Goal: Use online tool/utility: Utilize a website feature to perform a specific function

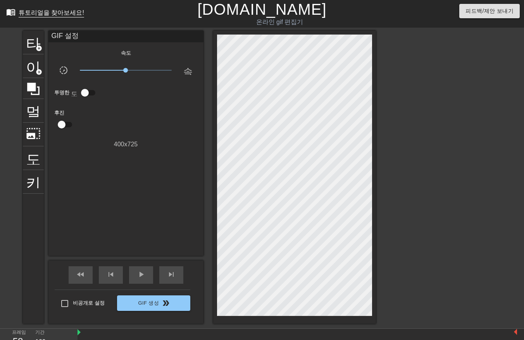
scroll to position [19, 0]
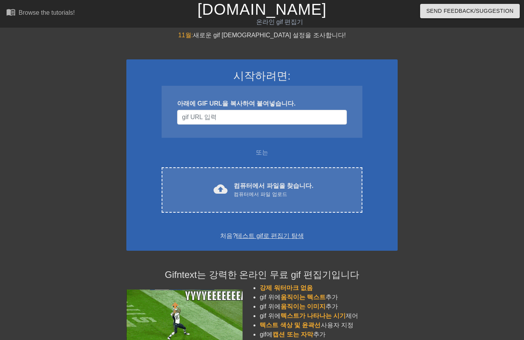
scroll to position [19, 0]
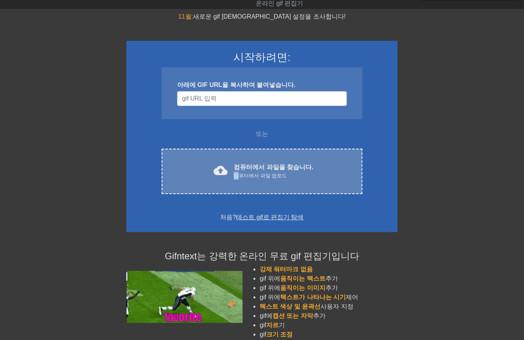
click at [239, 176] on div "컴퓨터에서 파일 업로드" at bounding box center [274, 176] width 80 height 8
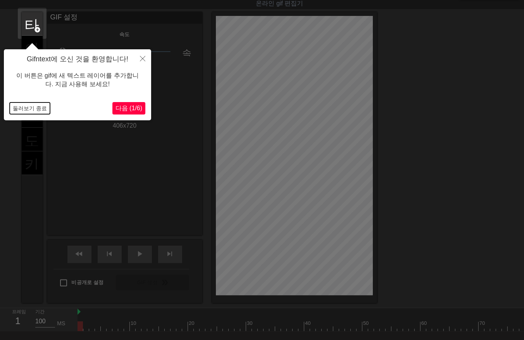
click at [24, 109] on button "둘러보기 종료" at bounding box center [30, 108] width 40 height 12
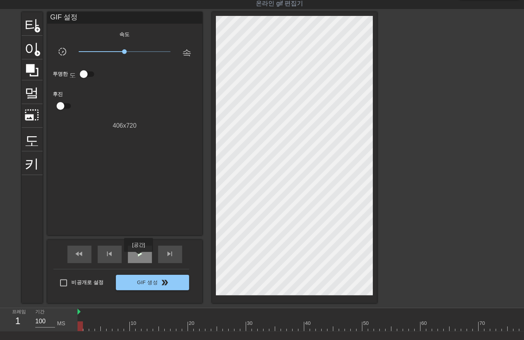
click at [138, 257] on span "play_arrow" at bounding box center [139, 253] width 9 height 9
click at [139, 255] on span "일시 중지" at bounding box center [139, 253] width 9 height 9
click at [142, 256] on span "play_arrow" at bounding box center [139, 253] width 9 height 9
drag, startPoint x: 141, startPoint y: 254, endPoint x: 161, endPoint y: 270, distance: 25.4
click at [141, 255] on span "일시 중지" at bounding box center [139, 253] width 9 height 9
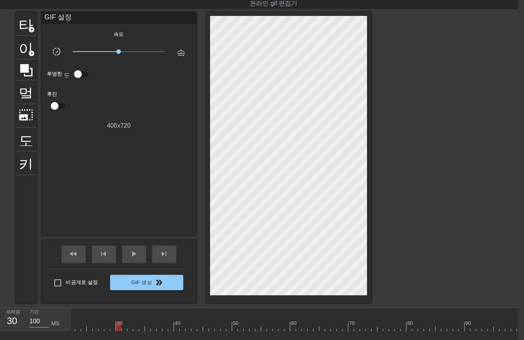
scroll to position [0, 0]
click at [78, 326] on div at bounding box center [464, 326] width 785 height 10
click at [92, 323] on div at bounding box center [464, 326] width 785 height 10
drag, startPoint x: 103, startPoint y: 320, endPoint x: 114, endPoint y: 323, distance: 12.0
click at [109, 322] on div "10 20 30 40 50 60 70 80 90 100 110 120 130" at bounding box center [464, 319] width 785 height 23
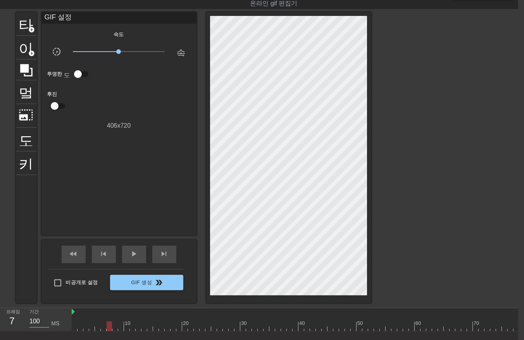
click at [117, 323] on div at bounding box center [464, 326] width 785 height 10
click at [129, 323] on div at bounding box center [464, 326] width 785 height 10
drag, startPoint x: 135, startPoint y: 321, endPoint x: 149, endPoint y: 320, distance: 14.0
click at [140, 321] on div at bounding box center [464, 326] width 785 height 10
click at [149, 321] on div at bounding box center [464, 326] width 785 height 10
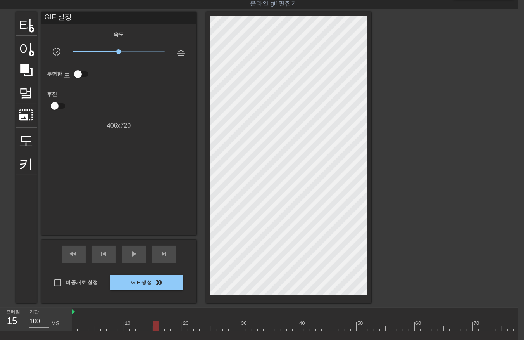
drag, startPoint x: 152, startPoint y: 320, endPoint x: 169, endPoint y: 318, distance: 16.7
click at [156, 320] on div "10 20 30 40 50 60 70 80 90 100 110 120 130" at bounding box center [464, 322] width 785 height 12
drag, startPoint x: 168, startPoint y: 318, endPoint x: 174, endPoint y: 317, distance: 5.5
click at [169, 318] on div at bounding box center [168, 321] width 6 height 10
drag, startPoint x: 180, startPoint y: 316, endPoint x: 198, endPoint y: 313, distance: 18.6
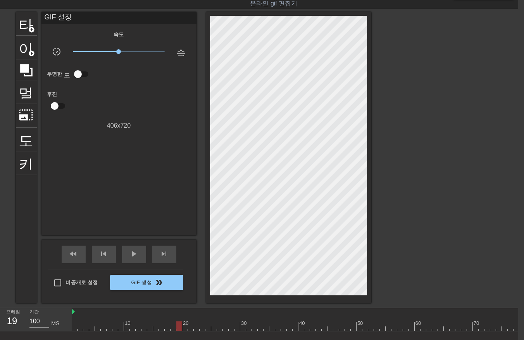
click at [186, 316] on div "10 20 30 40 50 60 70 80 90 100 110 120 130" at bounding box center [464, 322] width 785 height 12
drag, startPoint x: 198, startPoint y: 312, endPoint x: 204, endPoint y: 311, distance: 6.3
click at [199, 312] on div at bounding box center [464, 312] width 785 height 8
drag, startPoint x: 190, startPoint y: 327, endPoint x: 196, endPoint y: 327, distance: 6.2
click at [190, 327] on div at bounding box center [464, 326] width 785 height 10
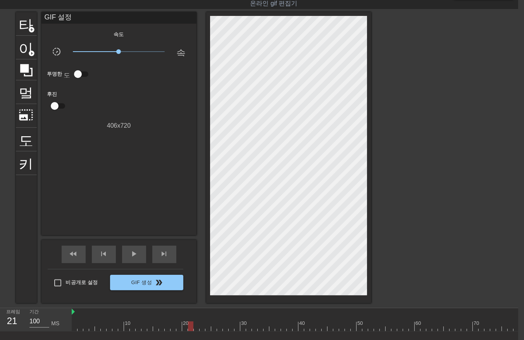
drag, startPoint x: 196, startPoint y: 326, endPoint x: 202, endPoint y: 326, distance: 5.8
click at [198, 326] on div at bounding box center [464, 326] width 785 height 10
drag, startPoint x: 209, startPoint y: 324, endPoint x: 214, endPoint y: 323, distance: 4.4
click at [210, 324] on div at bounding box center [464, 326] width 785 height 10
drag, startPoint x: 217, startPoint y: 321, endPoint x: 223, endPoint y: 320, distance: 5.5
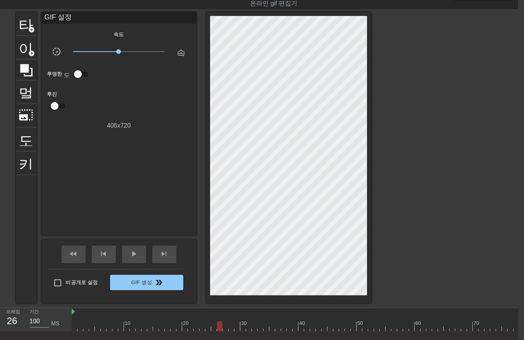
click at [218, 321] on div at bounding box center [464, 326] width 785 height 10
drag, startPoint x: 224, startPoint y: 327, endPoint x: 230, endPoint y: 327, distance: 5.9
click at [225, 327] on div at bounding box center [464, 326] width 785 height 10
drag, startPoint x: 230, startPoint y: 327, endPoint x: 233, endPoint y: 327, distance: 3.9
click at [231, 327] on div at bounding box center [464, 326] width 785 height 10
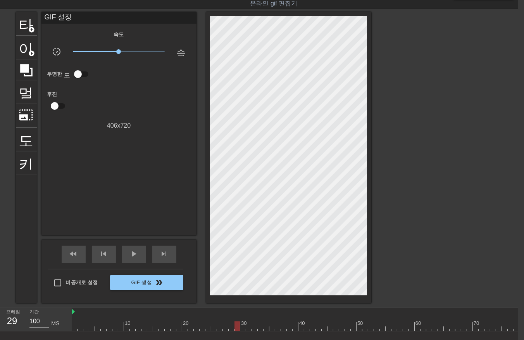
click at [235, 327] on div at bounding box center [237, 326] width 5 height 10
click at [225, 321] on div at bounding box center [464, 326] width 785 height 10
click at [230, 327] on div at bounding box center [464, 326] width 785 height 10
click at [237, 325] on div at bounding box center [464, 326] width 785 height 10
click at [206, 326] on div at bounding box center [464, 326] width 785 height 10
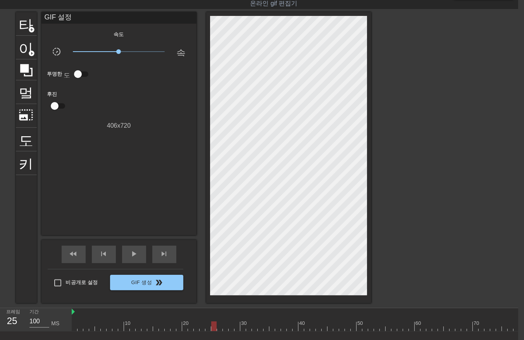
click at [214, 326] on div at bounding box center [464, 326] width 785 height 10
click at [220, 327] on div at bounding box center [464, 326] width 785 height 10
click at [225, 327] on div at bounding box center [464, 326] width 785 height 10
click at [229, 328] on div at bounding box center [464, 326] width 785 height 10
drag, startPoint x: 237, startPoint y: 325, endPoint x: 242, endPoint y: 329, distance: 6.7
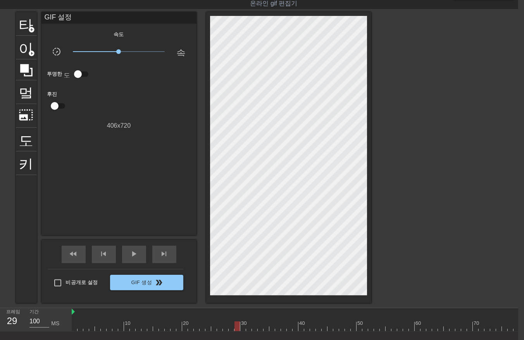
click at [237, 326] on div at bounding box center [464, 326] width 785 height 10
click at [242, 327] on div at bounding box center [464, 326] width 785 height 10
click at [230, 327] on div at bounding box center [464, 326] width 785 height 10
click at [224, 328] on div at bounding box center [464, 326] width 785 height 10
click at [216, 327] on div at bounding box center [464, 326] width 785 height 10
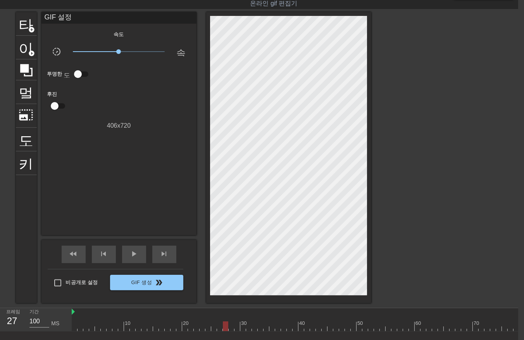
click at [223, 328] on div at bounding box center [464, 326] width 785 height 10
click at [230, 324] on div at bounding box center [464, 326] width 785 height 10
click at [235, 326] on div at bounding box center [464, 326] width 785 height 10
click at [242, 326] on div at bounding box center [464, 326] width 785 height 10
click at [247, 326] on div at bounding box center [464, 326] width 785 height 10
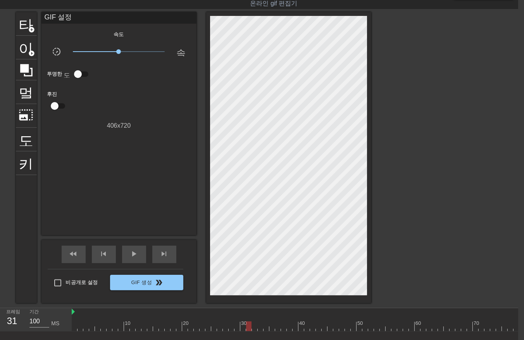
drag, startPoint x: 254, startPoint y: 327, endPoint x: 258, endPoint y: 328, distance: 4.0
click at [255, 328] on div at bounding box center [464, 326] width 785 height 10
click at [259, 327] on div at bounding box center [464, 326] width 785 height 10
click at [265, 326] on div at bounding box center [464, 326] width 785 height 10
click at [270, 326] on div at bounding box center [464, 326] width 785 height 10
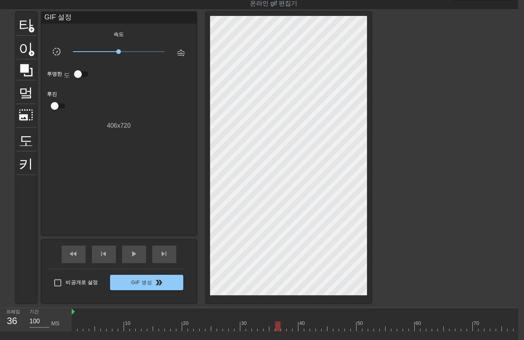
drag, startPoint x: 277, startPoint y: 327, endPoint x: 279, endPoint y: 330, distance: 4.1
click at [277, 327] on div at bounding box center [464, 326] width 785 height 10
drag, startPoint x: 281, startPoint y: 325, endPoint x: 284, endPoint y: 327, distance: 4.0
click at [282, 327] on div at bounding box center [464, 326] width 785 height 10
drag, startPoint x: 287, startPoint y: 326, endPoint x: 294, endPoint y: 326, distance: 6.6
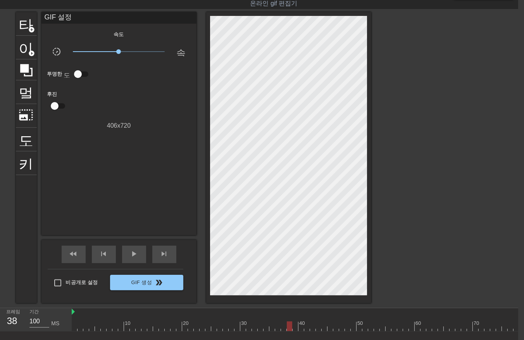
click at [287, 326] on div at bounding box center [464, 326] width 785 height 10
drag, startPoint x: 294, startPoint y: 324, endPoint x: 297, endPoint y: 328, distance: 5.8
click at [294, 324] on div at bounding box center [464, 326] width 785 height 10
click at [299, 326] on div at bounding box center [464, 326] width 785 height 10
drag, startPoint x: 304, startPoint y: 327, endPoint x: 308, endPoint y: 328, distance: 4.5
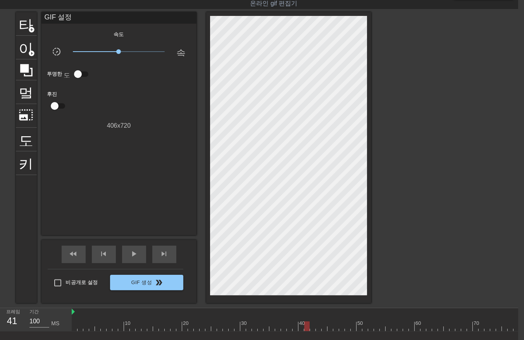
click at [304, 328] on div at bounding box center [464, 326] width 785 height 10
drag, startPoint x: 309, startPoint y: 326, endPoint x: 313, endPoint y: 327, distance: 4.0
click at [309, 327] on div at bounding box center [464, 326] width 785 height 10
click at [316, 327] on div at bounding box center [464, 326] width 785 height 10
click at [322, 326] on div at bounding box center [464, 326] width 785 height 10
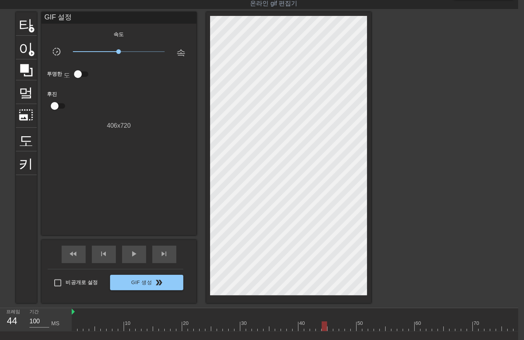
click at [331, 326] on div at bounding box center [464, 326] width 785 height 10
drag, startPoint x: 335, startPoint y: 327, endPoint x: 340, endPoint y: 328, distance: 5.6
click at [335, 327] on div at bounding box center [464, 326] width 785 height 10
drag, startPoint x: 341, startPoint y: 326, endPoint x: 344, endPoint y: 331, distance: 5.9
click at [341, 327] on div at bounding box center [464, 326] width 785 height 10
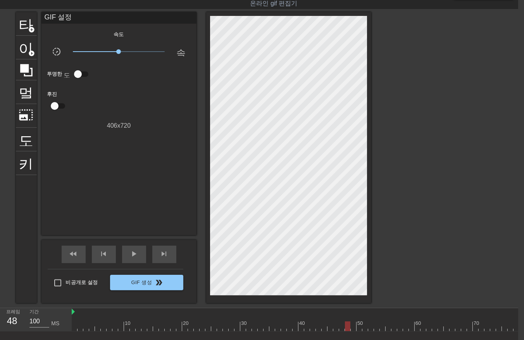
click at [346, 327] on div at bounding box center [464, 326] width 785 height 10
click at [351, 325] on div at bounding box center [464, 326] width 785 height 10
click at [360, 326] on div at bounding box center [464, 326] width 785 height 10
click at [365, 327] on div at bounding box center [464, 326] width 785 height 10
click at [371, 327] on div at bounding box center [464, 326] width 785 height 10
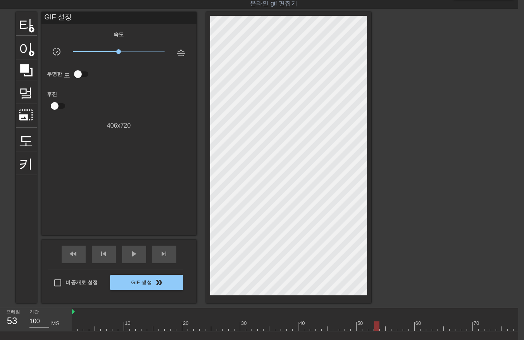
click at [375, 328] on div at bounding box center [464, 326] width 785 height 10
click at [381, 327] on div at bounding box center [464, 326] width 785 height 10
drag, startPoint x: 388, startPoint y: 326, endPoint x: 392, endPoint y: 328, distance: 4.2
click at [388, 327] on div at bounding box center [464, 326] width 785 height 10
click at [393, 327] on div at bounding box center [464, 326] width 785 height 10
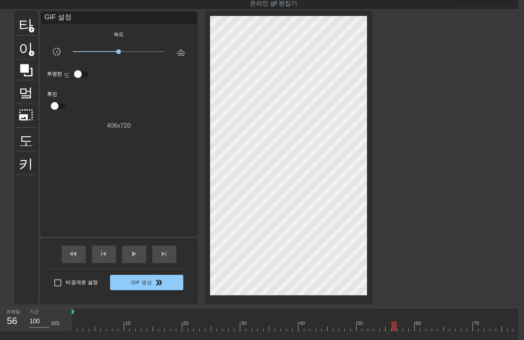
click at [399, 329] on div at bounding box center [464, 326] width 785 height 10
click at [403, 327] on div at bounding box center [464, 326] width 785 height 10
drag, startPoint x: 409, startPoint y: 326, endPoint x: 410, endPoint y: 332, distance: 6.3
click at [408, 329] on div at bounding box center [464, 326] width 785 height 10
click at [416, 327] on div at bounding box center [464, 326] width 785 height 10
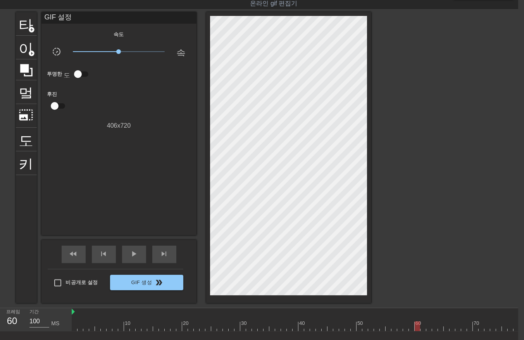
click at [421, 327] on div at bounding box center [464, 326] width 785 height 10
click at [427, 327] on div at bounding box center [464, 326] width 785 height 10
click at [433, 328] on div at bounding box center [464, 326] width 785 height 10
click at [439, 325] on div at bounding box center [464, 326] width 785 height 10
drag, startPoint x: 445, startPoint y: 326, endPoint x: 451, endPoint y: 327, distance: 5.5
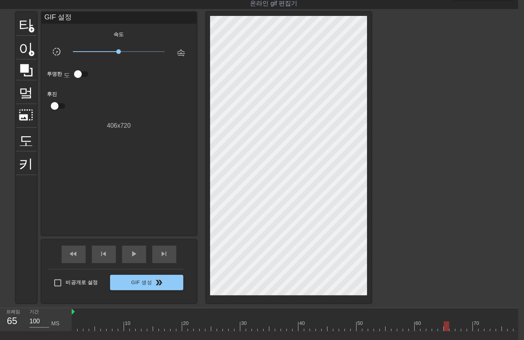
click at [446, 326] on div at bounding box center [464, 326] width 785 height 10
click at [452, 325] on div at bounding box center [464, 326] width 785 height 10
drag, startPoint x: 456, startPoint y: 327, endPoint x: 461, endPoint y: 328, distance: 5.3
click at [455, 328] on div at bounding box center [464, 326] width 785 height 10
click at [463, 326] on div at bounding box center [464, 326] width 785 height 10
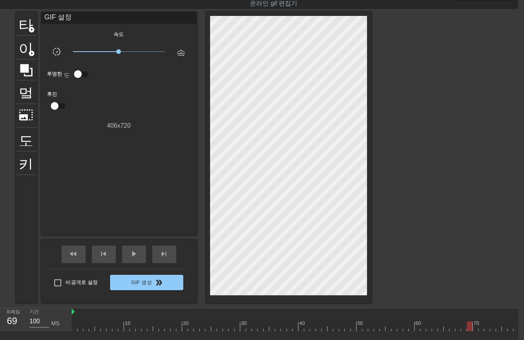
drag, startPoint x: 468, startPoint y: 323, endPoint x: 469, endPoint y: 327, distance: 4.4
click at [468, 327] on div at bounding box center [464, 326] width 785 height 10
click at [475, 327] on div at bounding box center [464, 326] width 785 height 10
drag, startPoint x: 480, startPoint y: 325, endPoint x: 484, endPoint y: 327, distance: 4.2
click at [482, 327] on div at bounding box center [464, 326] width 785 height 10
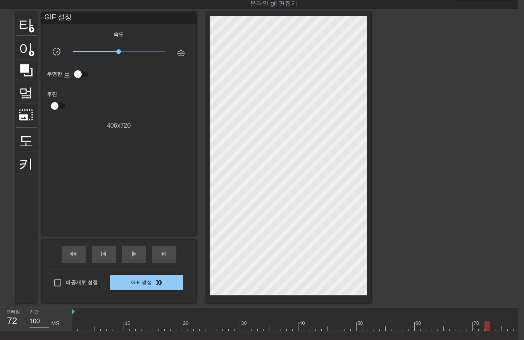
click at [486, 326] on div at bounding box center [464, 326] width 785 height 10
click at [491, 326] on div at bounding box center [464, 326] width 785 height 10
click at [498, 325] on div at bounding box center [464, 326] width 785 height 10
drag, startPoint x: 505, startPoint y: 326, endPoint x: 508, endPoint y: 327, distance: 4.2
click at [505, 327] on div at bounding box center [464, 326] width 785 height 10
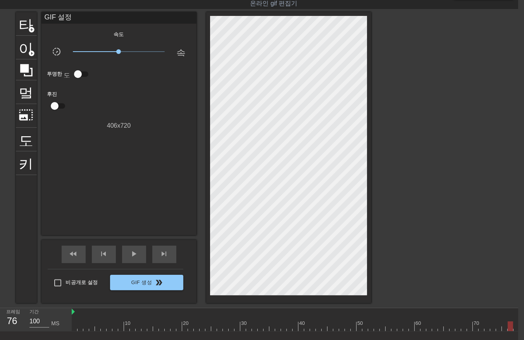
drag, startPoint x: 508, startPoint y: 326, endPoint x: 513, endPoint y: 325, distance: 5.1
click at [509, 327] on div at bounding box center [464, 326] width 785 height 10
drag, startPoint x: 173, startPoint y: 326, endPoint x: 175, endPoint y: 332, distance: 6.1
click at [174, 330] on div at bounding box center [124, 326] width 785 height 10
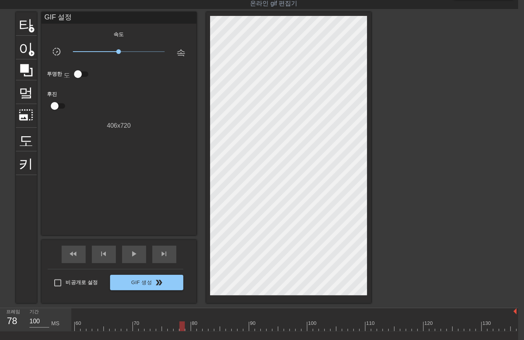
drag, startPoint x: 180, startPoint y: 326, endPoint x: 183, endPoint y: 329, distance: 4.1
click at [181, 328] on div at bounding box center [124, 326] width 785 height 10
drag, startPoint x: 185, startPoint y: 327, endPoint x: 188, endPoint y: 329, distance: 4.5
click at [185, 328] on div at bounding box center [124, 326] width 785 height 10
click at [192, 327] on div at bounding box center [124, 326] width 785 height 10
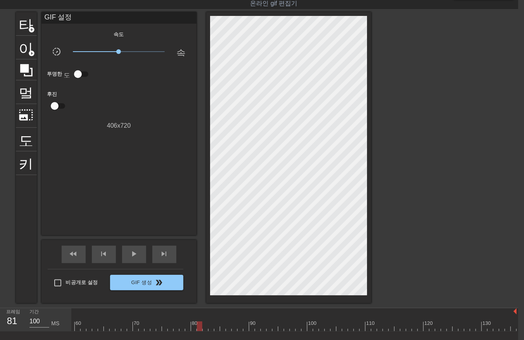
drag, startPoint x: 197, startPoint y: 325, endPoint x: 202, endPoint y: 328, distance: 7.0
click at [198, 327] on div at bounding box center [124, 326] width 785 height 10
drag, startPoint x: 203, startPoint y: 324, endPoint x: 206, endPoint y: 330, distance: 6.3
click at [204, 328] on div at bounding box center [124, 326] width 785 height 10
drag, startPoint x: 209, startPoint y: 325, endPoint x: 215, endPoint y: 330, distance: 8.1
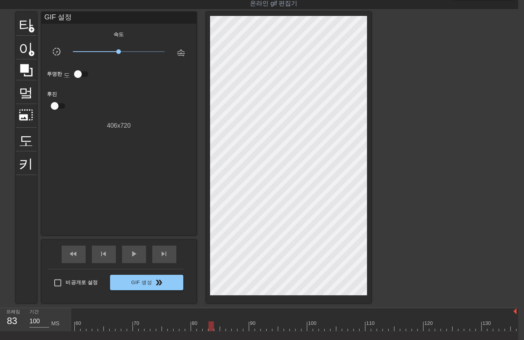
click at [210, 327] on div at bounding box center [124, 326] width 785 height 10
click at [215, 327] on div at bounding box center [124, 326] width 785 height 10
click at [221, 329] on div at bounding box center [124, 326] width 785 height 10
drag, startPoint x: 226, startPoint y: 327, endPoint x: 231, endPoint y: 327, distance: 4.7
click at [227, 327] on div at bounding box center [124, 326] width 785 height 10
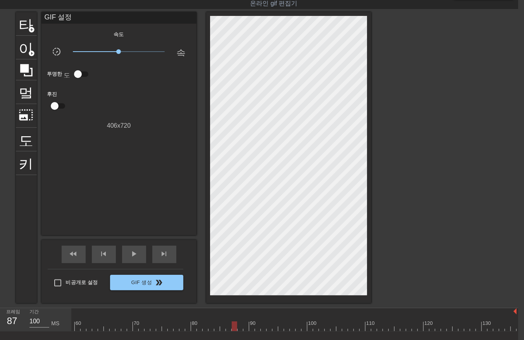
click at [233, 325] on div at bounding box center [124, 326] width 785 height 10
click at [239, 326] on div at bounding box center [124, 326] width 785 height 10
click at [245, 327] on div at bounding box center [124, 326] width 785 height 10
click at [249, 327] on div at bounding box center [124, 326] width 785 height 10
click at [256, 327] on div at bounding box center [124, 326] width 785 height 10
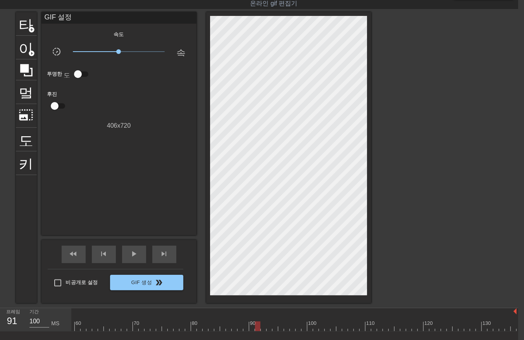
click at [262, 328] on div at bounding box center [124, 326] width 785 height 10
click at [268, 326] on div at bounding box center [124, 326] width 785 height 10
drag, startPoint x: 274, startPoint y: 325, endPoint x: 278, endPoint y: 326, distance: 4.5
click at [275, 326] on div at bounding box center [124, 326] width 785 height 10
drag, startPoint x: 280, startPoint y: 325, endPoint x: 283, endPoint y: 327, distance: 4.2
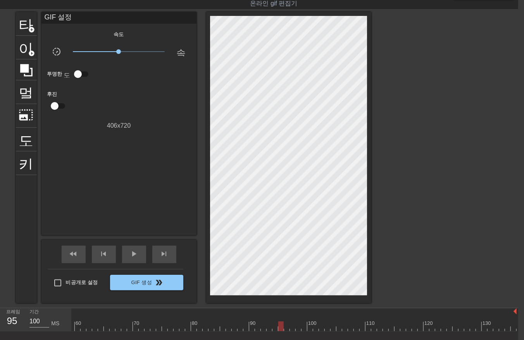
click at [280, 327] on div at bounding box center [124, 326] width 785 height 10
drag, startPoint x: 284, startPoint y: 325, endPoint x: 287, endPoint y: 328, distance: 4.1
click at [285, 328] on div at bounding box center [124, 326] width 785 height 10
click at [291, 326] on div at bounding box center [124, 326] width 785 height 10
click at [299, 325] on div at bounding box center [124, 326] width 785 height 10
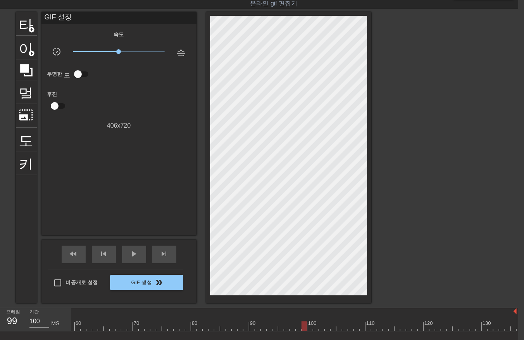
drag, startPoint x: 303, startPoint y: 323, endPoint x: 306, endPoint y: 327, distance: 5.2
click at [304, 326] on div at bounding box center [124, 326] width 785 height 10
click at [309, 327] on div at bounding box center [124, 326] width 785 height 10
click at [315, 327] on div at bounding box center [124, 326] width 785 height 10
click at [319, 326] on div at bounding box center [124, 326] width 785 height 10
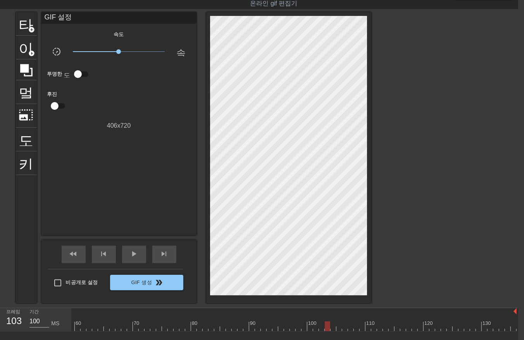
click at [325, 327] on div at bounding box center [124, 326] width 785 height 10
click at [331, 327] on div at bounding box center [124, 326] width 785 height 10
click at [337, 328] on div at bounding box center [124, 326] width 785 height 10
click at [342, 327] on div at bounding box center [124, 326] width 785 height 10
click at [348, 327] on div at bounding box center [124, 326] width 785 height 10
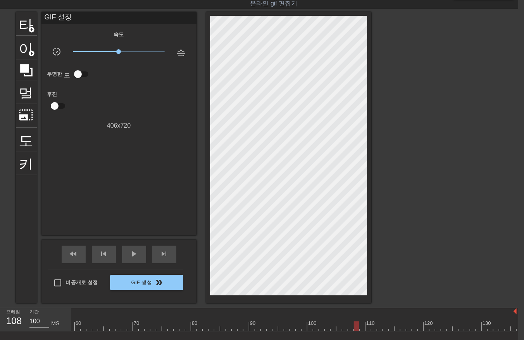
click at [355, 327] on div at bounding box center [124, 326] width 785 height 10
drag, startPoint x: 360, startPoint y: 326, endPoint x: 364, endPoint y: 328, distance: 4.3
click at [363, 328] on div at bounding box center [124, 326] width 785 height 10
click at [366, 327] on div at bounding box center [124, 326] width 785 height 10
click at [372, 326] on div at bounding box center [124, 326] width 785 height 10
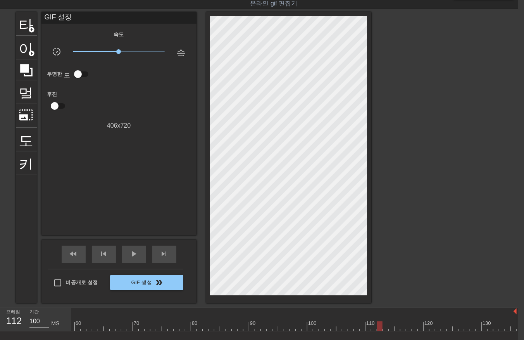
click at [378, 326] on div at bounding box center [124, 326] width 785 height 10
click at [383, 325] on div at bounding box center [124, 326] width 785 height 10
click at [389, 323] on div at bounding box center [124, 326] width 785 height 10
click at [396, 326] on div at bounding box center [124, 326] width 785 height 10
click at [402, 325] on div at bounding box center [124, 326] width 785 height 10
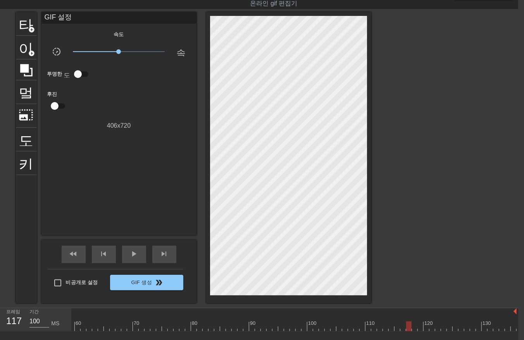
drag, startPoint x: 408, startPoint y: 325, endPoint x: 411, endPoint y: 327, distance: 4.0
click at [408, 325] on div at bounding box center [124, 326] width 785 height 10
click at [413, 325] on div at bounding box center [124, 326] width 785 height 10
drag, startPoint x: 419, startPoint y: 323, endPoint x: 422, endPoint y: 326, distance: 4.2
click at [421, 326] on div at bounding box center [124, 326] width 785 height 10
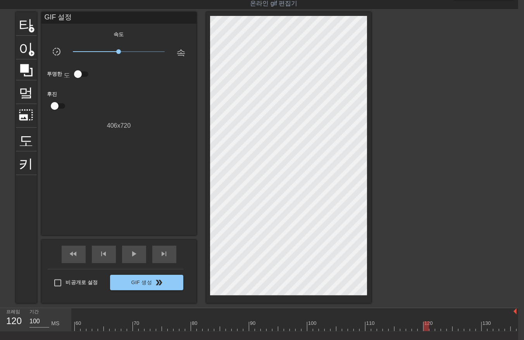
drag, startPoint x: 425, startPoint y: 326, endPoint x: 437, endPoint y: 324, distance: 12.2
click at [427, 327] on div at bounding box center [124, 326] width 785 height 10
drag, startPoint x: 431, startPoint y: 326, endPoint x: 436, endPoint y: 326, distance: 5.4
click at [433, 327] on div at bounding box center [124, 326] width 785 height 10
drag, startPoint x: 436, startPoint y: 325, endPoint x: 439, endPoint y: 328, distance: 4.4
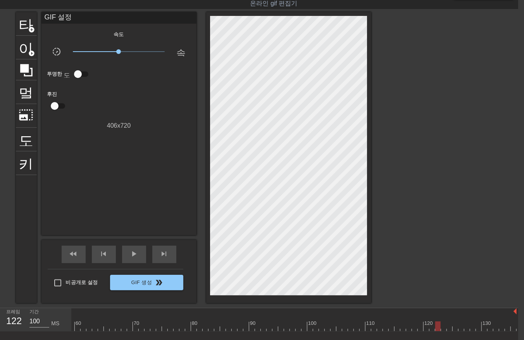
click at [436, 327] on div at bounding box center [124, 326] width 785 height 10
click at [442, 327] on div at bounding box center [124, 326] width 785 height 10
drag, startPoint x: 449, startPoint y: 325, endPoint x: 454, endPoint y: 323, distance: 5.4
click at [450, 326] on div at bounding box center [124, 326] width 785 height 10
drag, startPoint x: 455, startPoint y: 325, endPoint x: 462, endPoint y: 330, distance: 8.3
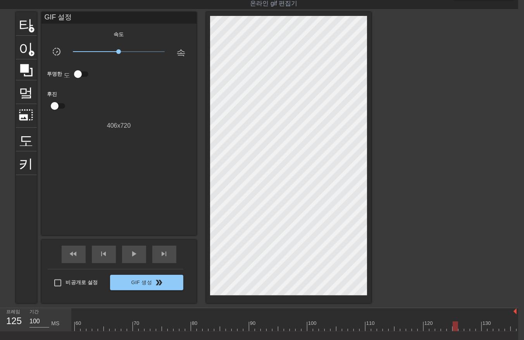
click at [458, 327] on div at bounding box center [124, 326] width 785 height 10
drag, startPoint x: 467, startPoint y: 327, endPoint x: 474, endPoint y: 330, distance: 7.1
click at [470, 329] on div at bounding box center [124, 326] width 785 height 10
drag, startPoint x: 472, startPoint y: 327, endPoint x: 477, endPoint y: 327, distance: 5.4
click at [473, 327] on div at bounding box center [124, 326] width 785 height 10
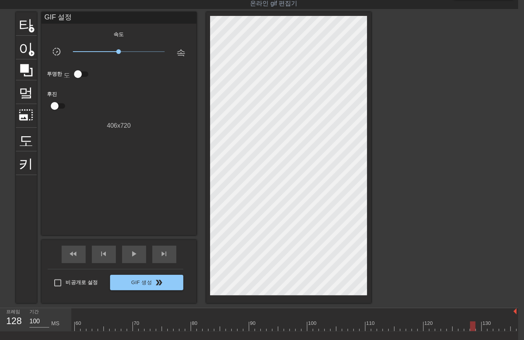
drag, startPoint x: 478, startPoint y: 325, endPoint x: 479, endPoint y: 330, distance: 4.9
click at [479, 328] on div at bounding box center [124, 326] width 785 height 10
drag, startPoint x: 484, startPoint y: 326, endPoint x: 493, endPoint y: 326, distance: 9.3
click at [488, 329] on div at bounding box center [124, 326] width 785 height 10
click at [493, 326] on div at bounding box center [124, 326] width 785 height 10
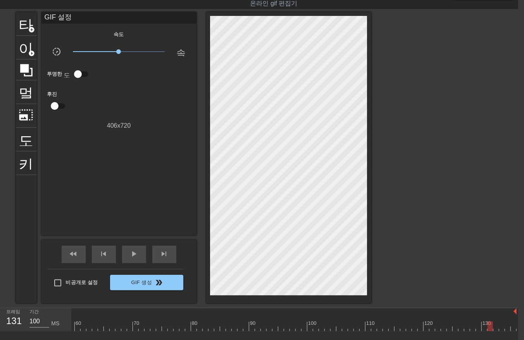
click at [495, 327] on div at bounding box center [124, 326] width 785 height 10
click at [501, 330] on div at bounding box center [124, 326] width 785 height 10
click at [507, 329] on div at bounding box center [124, 326] width 785 height 10
drag, startPoint x: 513, startPoint y: 323, endPoint x: 514, endPoint y: 330, distance: 7.2
click at [513, 326] on div at bounding box center [124, 326] width 785 height 10
